Goal: Use online tool/utility: Use online tool/utility

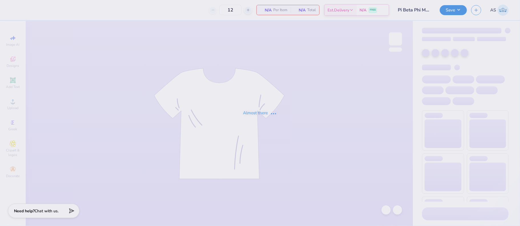
type input "50"
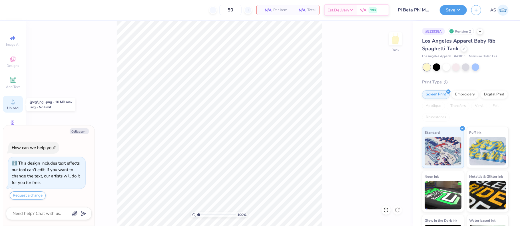
click at [13, 100] on icon at bounding box center [12, 101] width 7 height 7
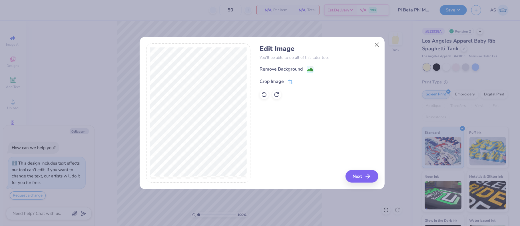
click at [279, 72] on div "Remove Background" at bounding box center [281, 69] width 43 height 7
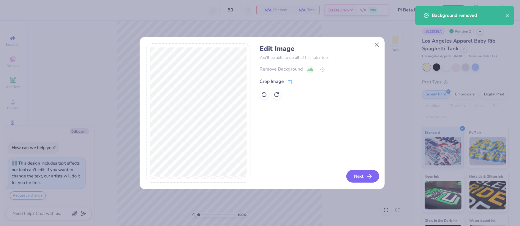
click at [362, 182] on button "Next" at bounding box center [362, 176] width 33 height 13
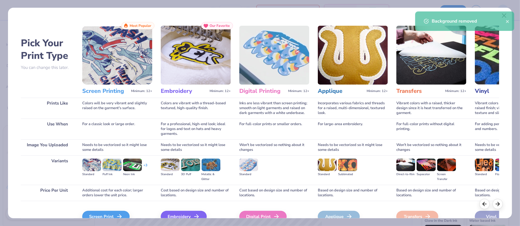
scroll to position [30, 0]
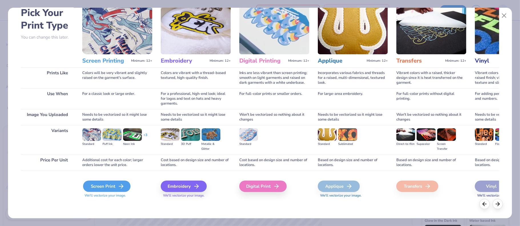
click at [104, 186] on div "Screen Print" at bounding box center [106, 185] width 47 height 11
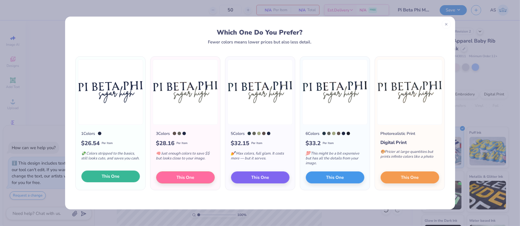
click at [112, 178] on span "This One" at bounding box center [111, 176] width 18 height 7
type textarea "x"
